Goal: Navigation & Orientation: Find specific page/section

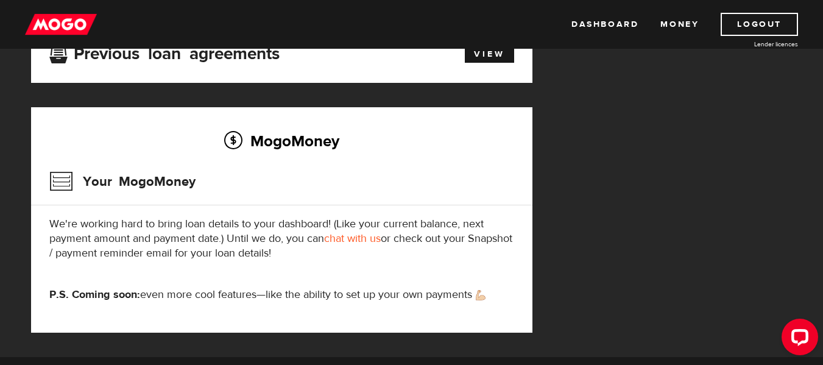
scroll to position [328, 0]
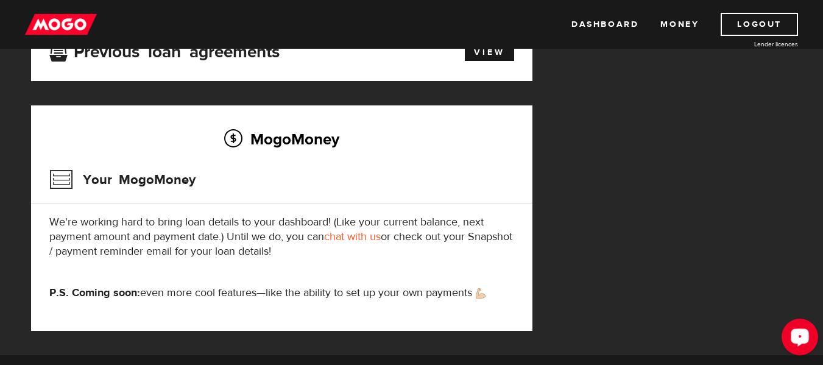
click at [796, 340] on icon "Open LiveChat chat widget" at bounding box center [800, 337] width 12 height 8
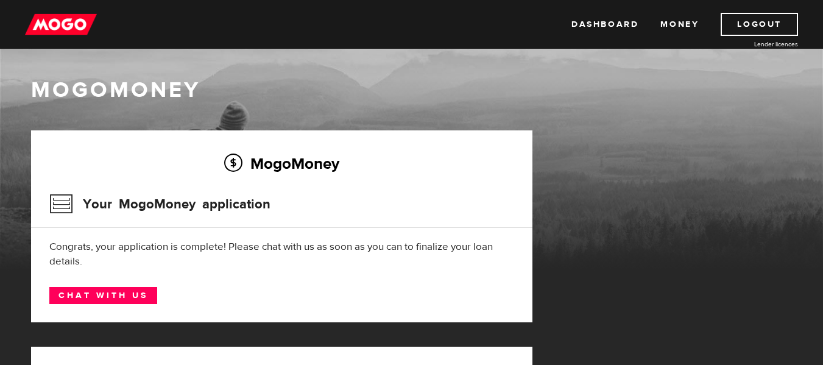
scroll to position [0, 0]
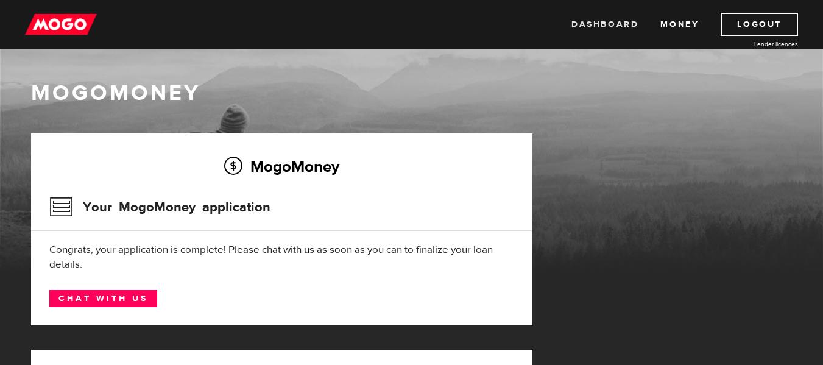
click at [607, 23] on link "Dashboard" at bounding box center [604, 24] width 67 height 23
click at [67, 16] on img at bounding box center [61, 24] width 72 height 23
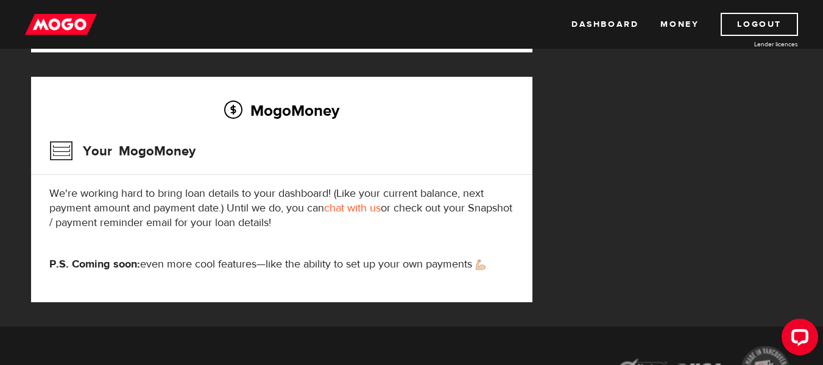
scroll to position [77, 0]
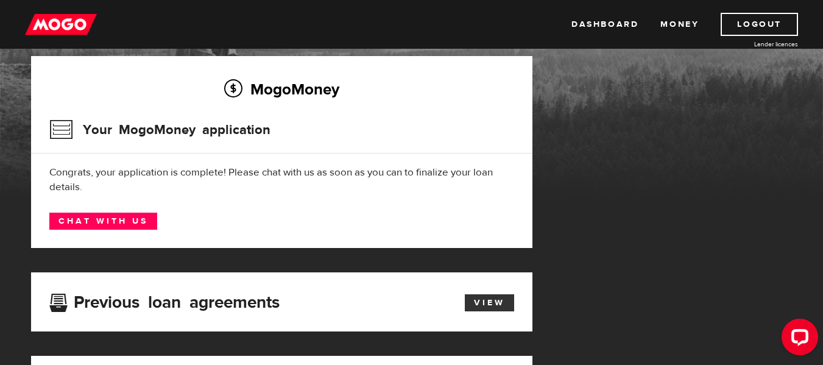
click at [476, 309] on link "View" at bounding box center [489, 302] width 49 height 17
